Goal: Task Accomplishment & Management: Complete application form

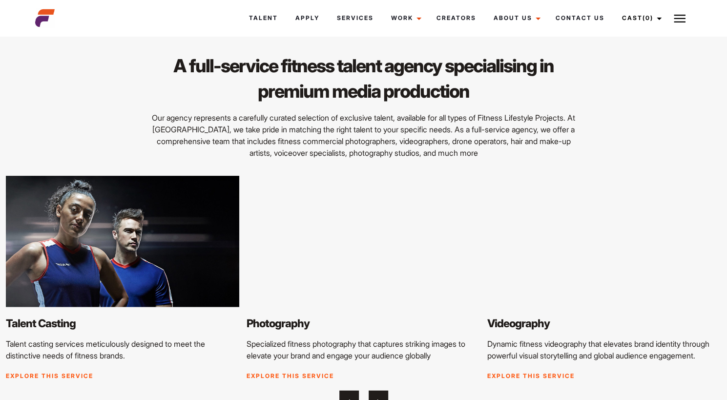
scroll to position [1036, 0]
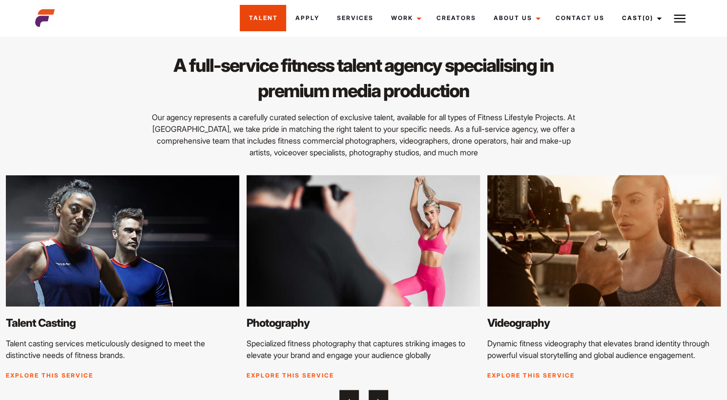
click at [275, 19] on link "Talent" at bounding box center [263, 18] width 46 height 26
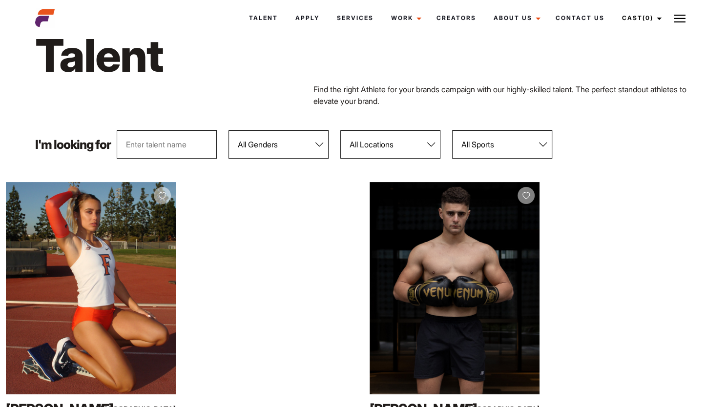
scroll to position [35, 0]
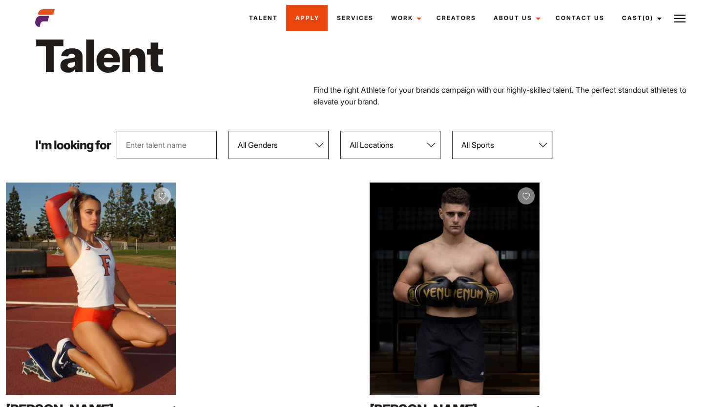
click at [316, 20] on link "Apply" at bounding box center [307, 18] width 42 height 26
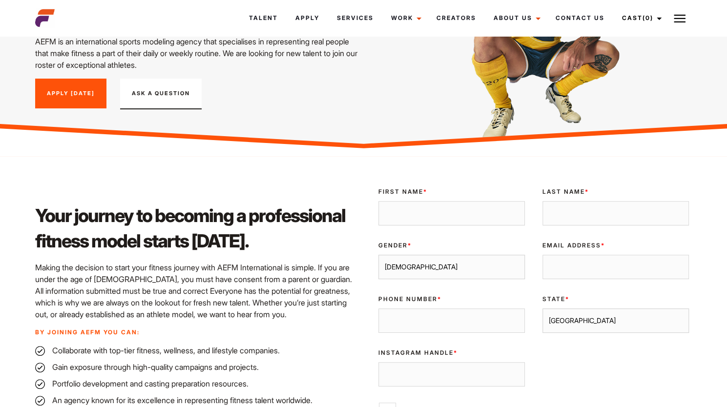
scroll to position [127, 0]
